Goal: Navigation & Orientation: Go to known website

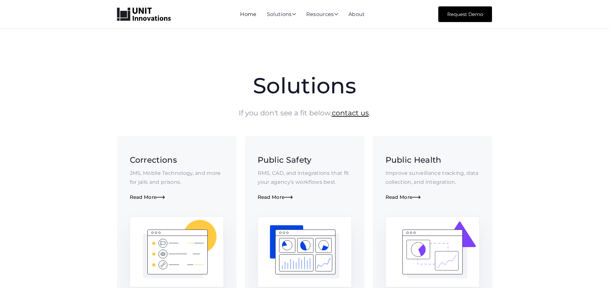
click at [244, 15] on link "Home" at bounding box center [248, 14] width 16 height 6
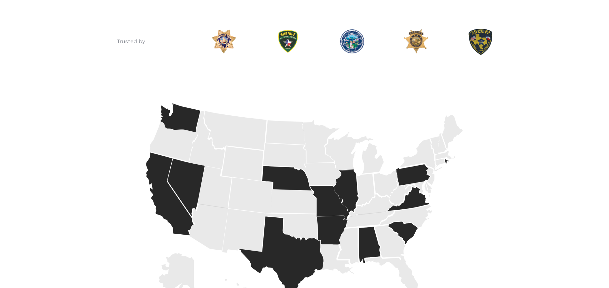
scroll to position [822, 0]
